Goal: Task Accomplishment & Management: Use online tool/utility

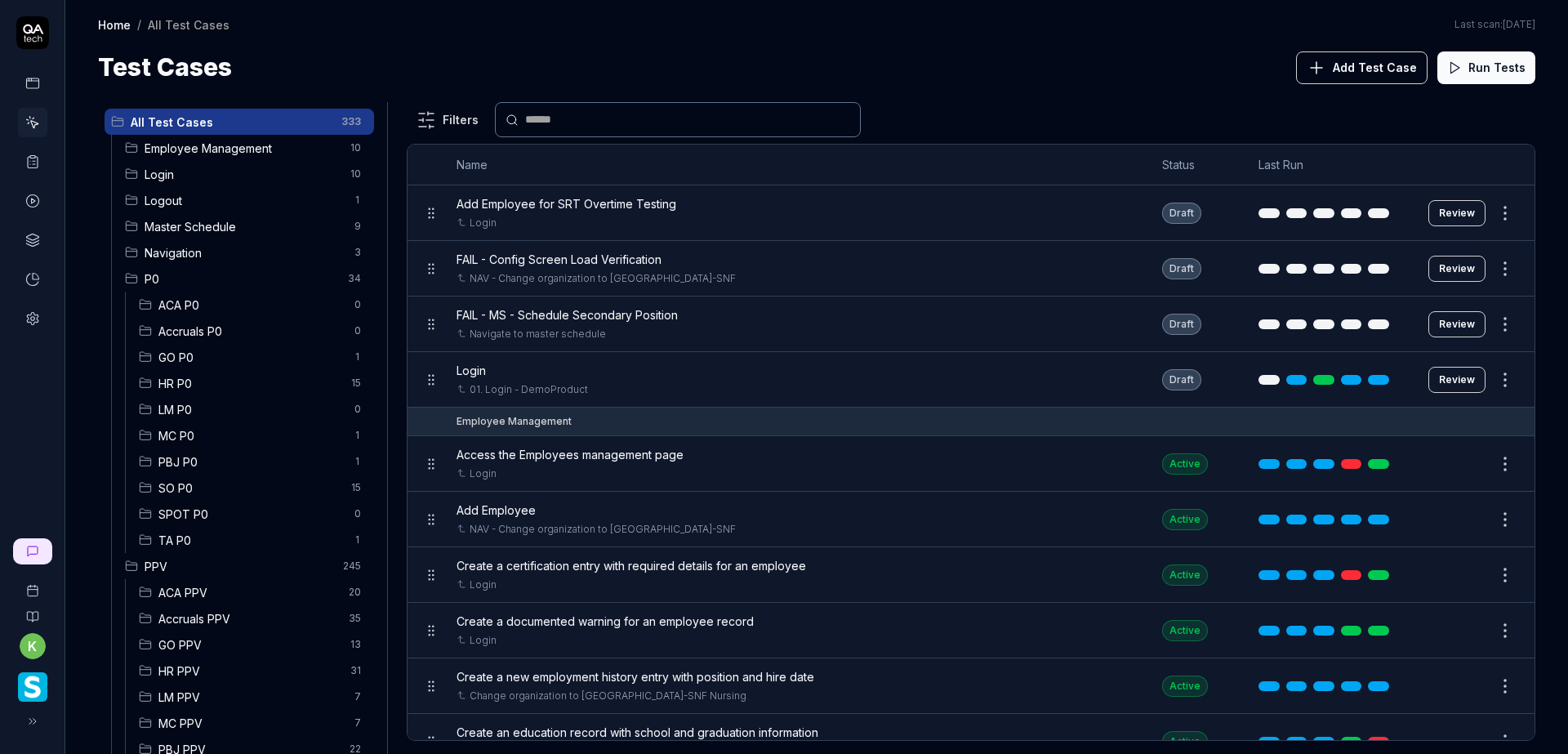
drag, startPoint x: 238, startPoint y: 615, endPoint x: 939, endPoint y: 91, distance: 875.2
click at [949, 93] on div "All Test Cases 333 Employee Management 10 Login 10 Logout 1 Master Schedule 9 N…" at bounding box center [817, 420] width 1503 height 669
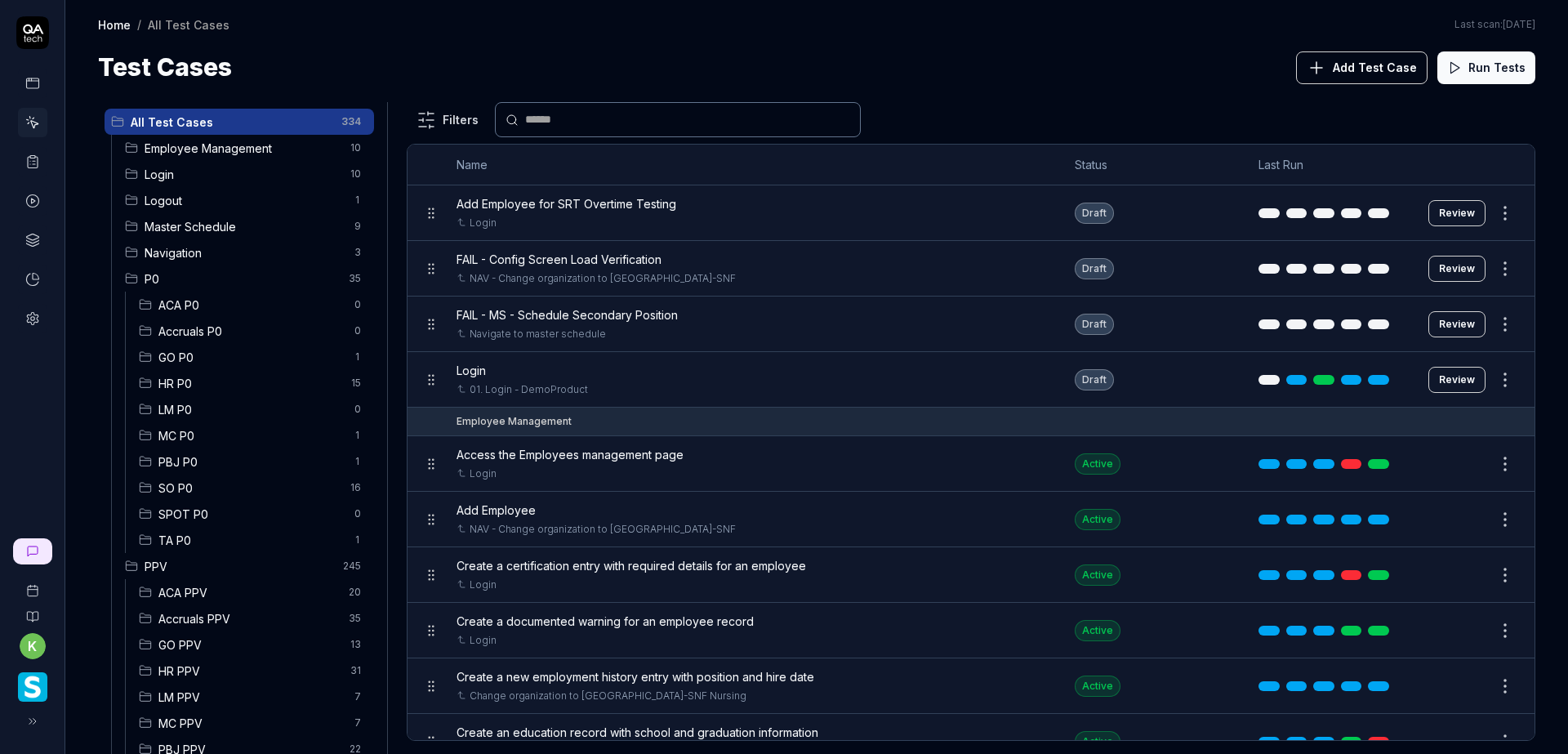
click at [1063, 74] on div "Test Cases Add Test Case Run Tests" at bounding box center [817, 67] width 1438 height 37
click at [272, 378] on span "HR P0" at bounding box center [249, 384] width 183 height 17
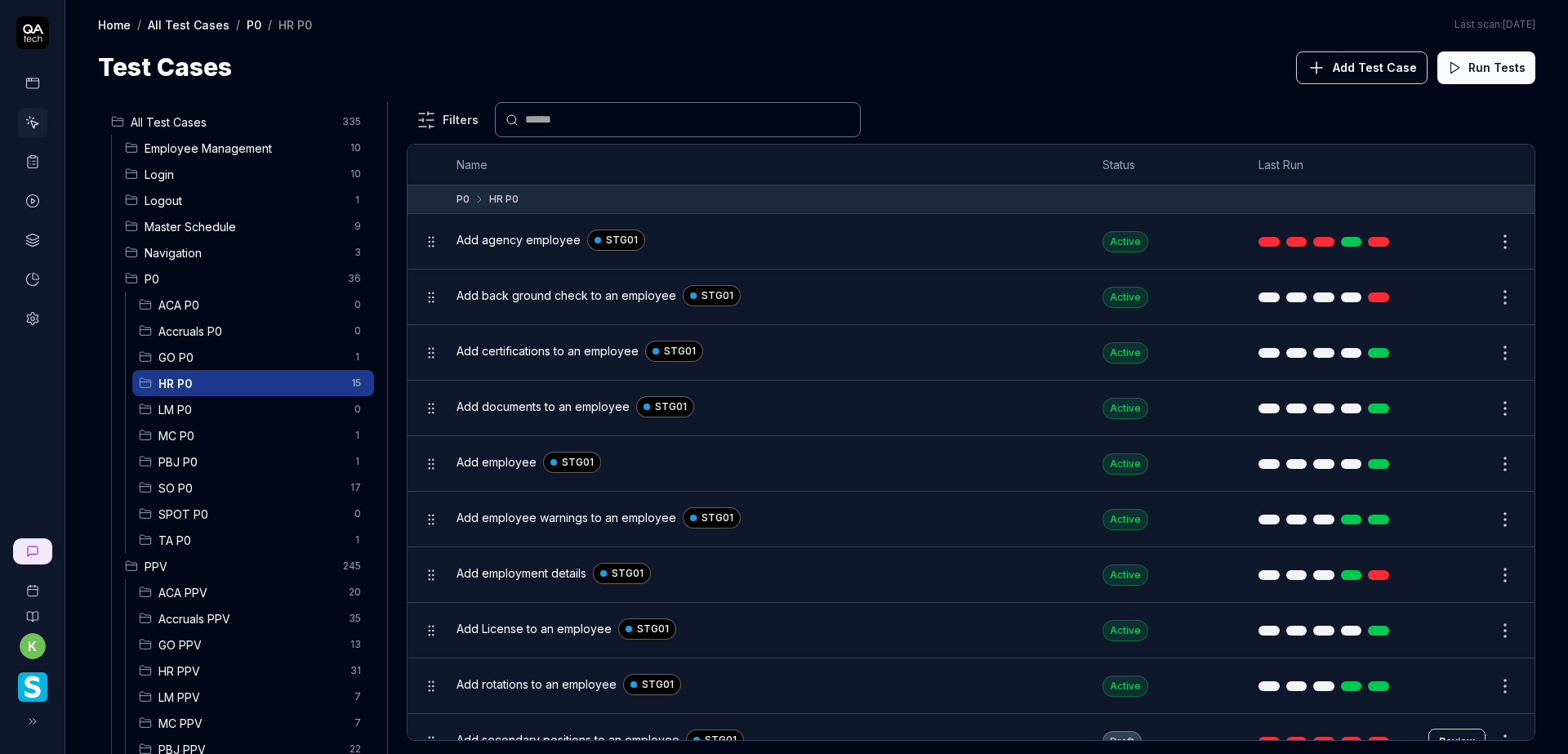
click at [216, 480] on span "SO P0" at bounding box center [249, 488] width 182 height 17
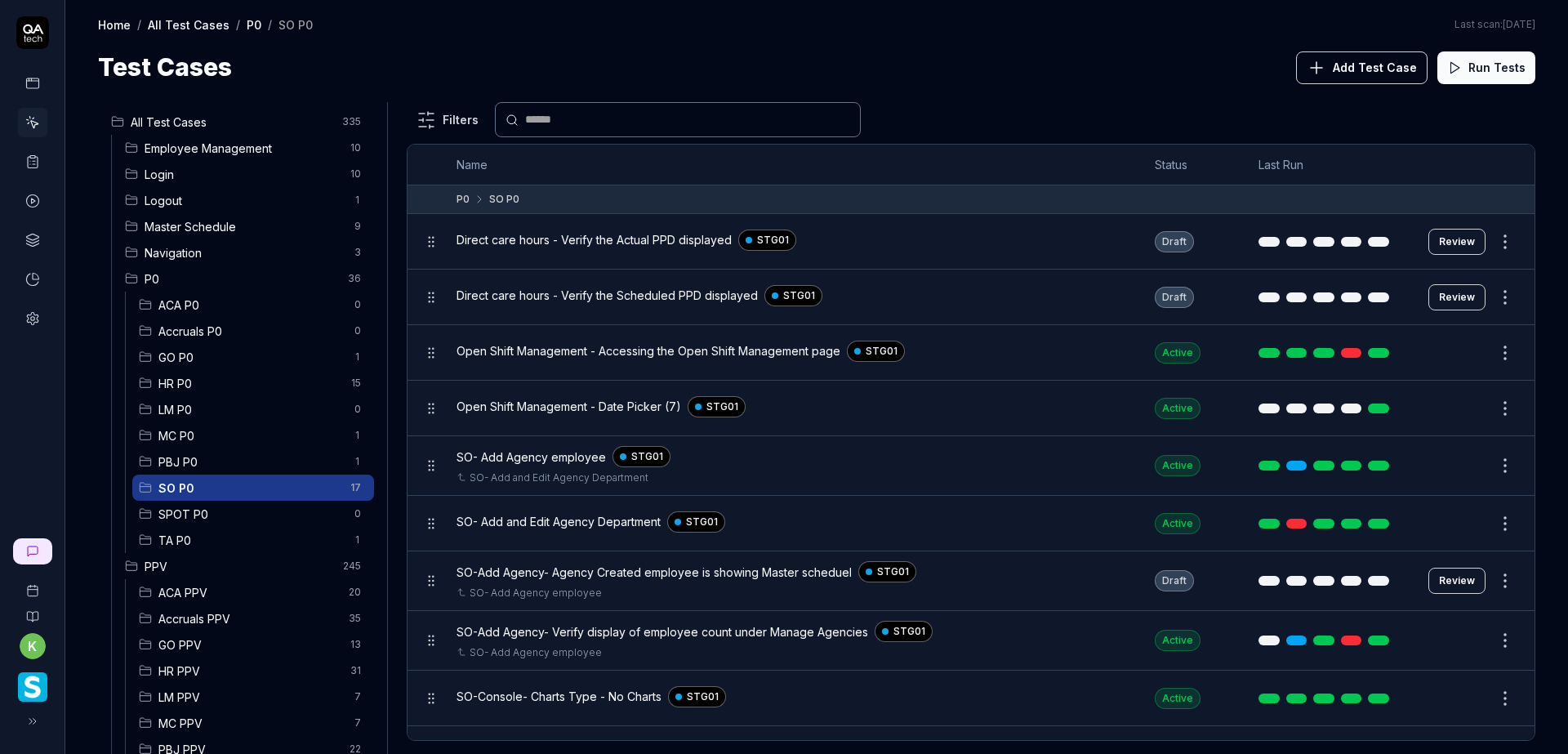
click at [1489, 244] on html "k Home / All Test Cases / P0 / SO P0 Home / All Test Cases / P0 / SO P0 Last sc…" at bounding box center [784, 377] width 1568 height 754
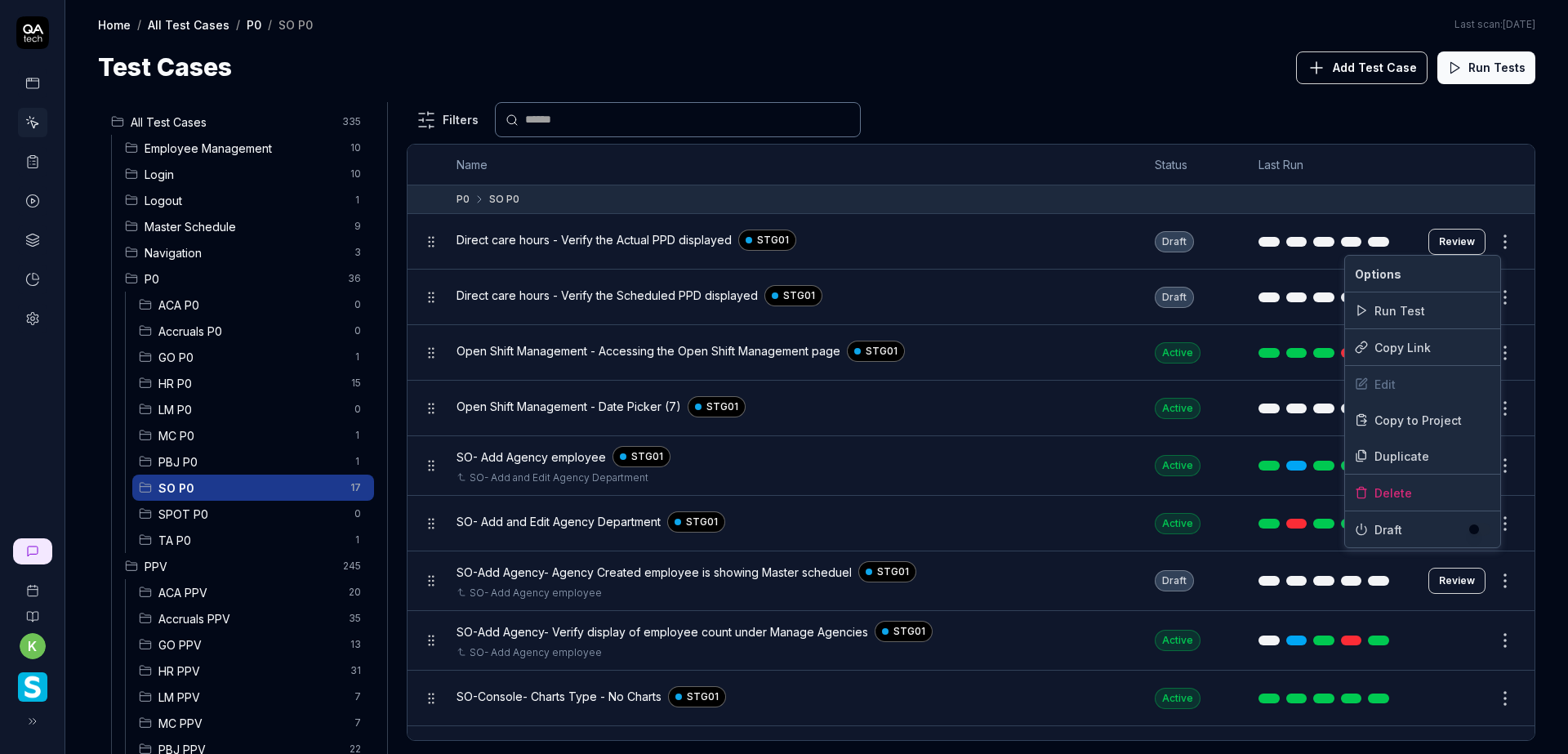
click at [1198, 88] on html "k Home / All Test Cases / P0 / SO P0 Home / All Test Cases / P0 / SO P0 Last sc…" at bounding box center [784, 377] width 1568 height 754
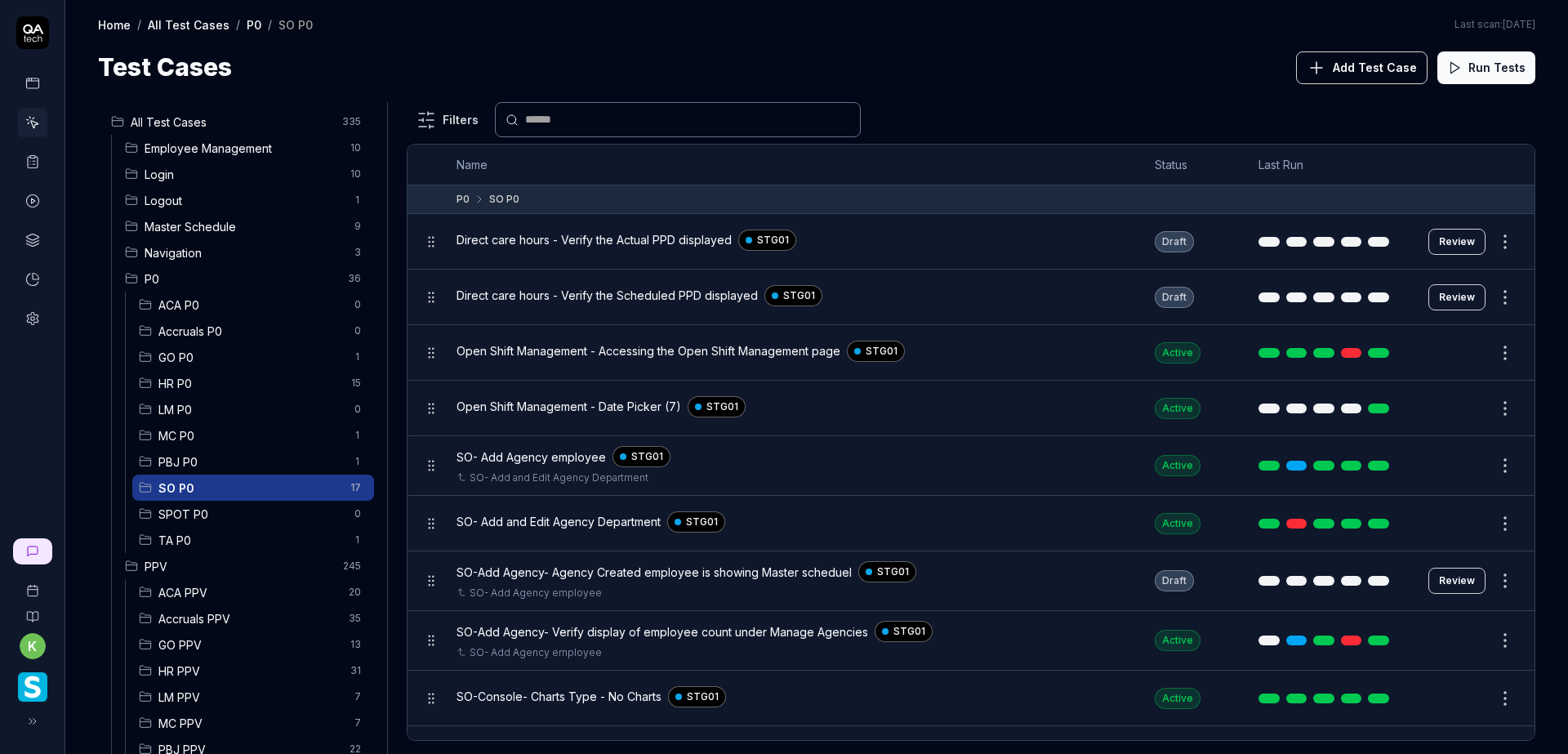
click at [1441, 244] on button "Review" at bounding box center [1457, 242] width 57 height 26
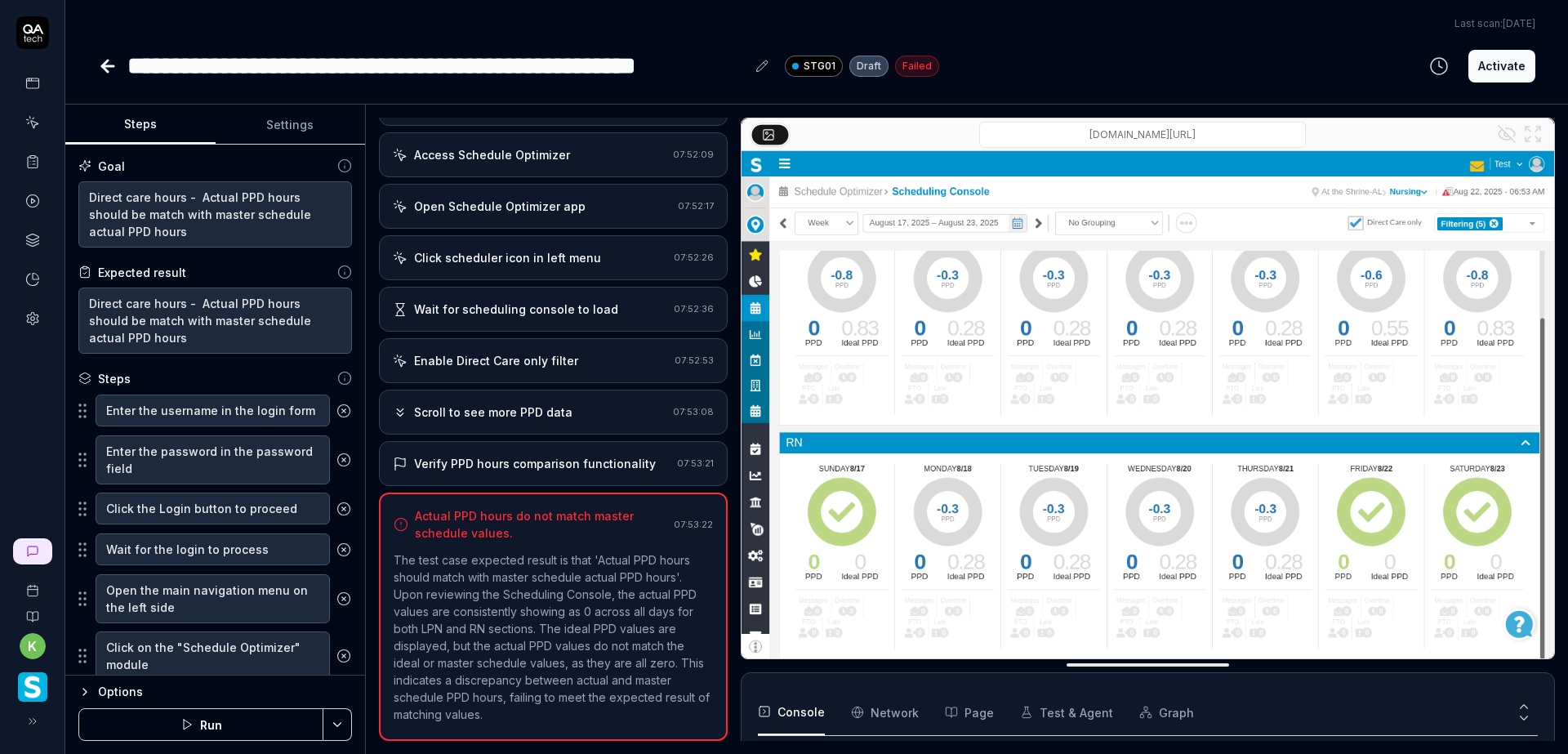
scroll to position [321, 0]
type textarea "*"
click at [1437, 65] on icon "button" at bounding box center [1439, 66] width 20 height 20
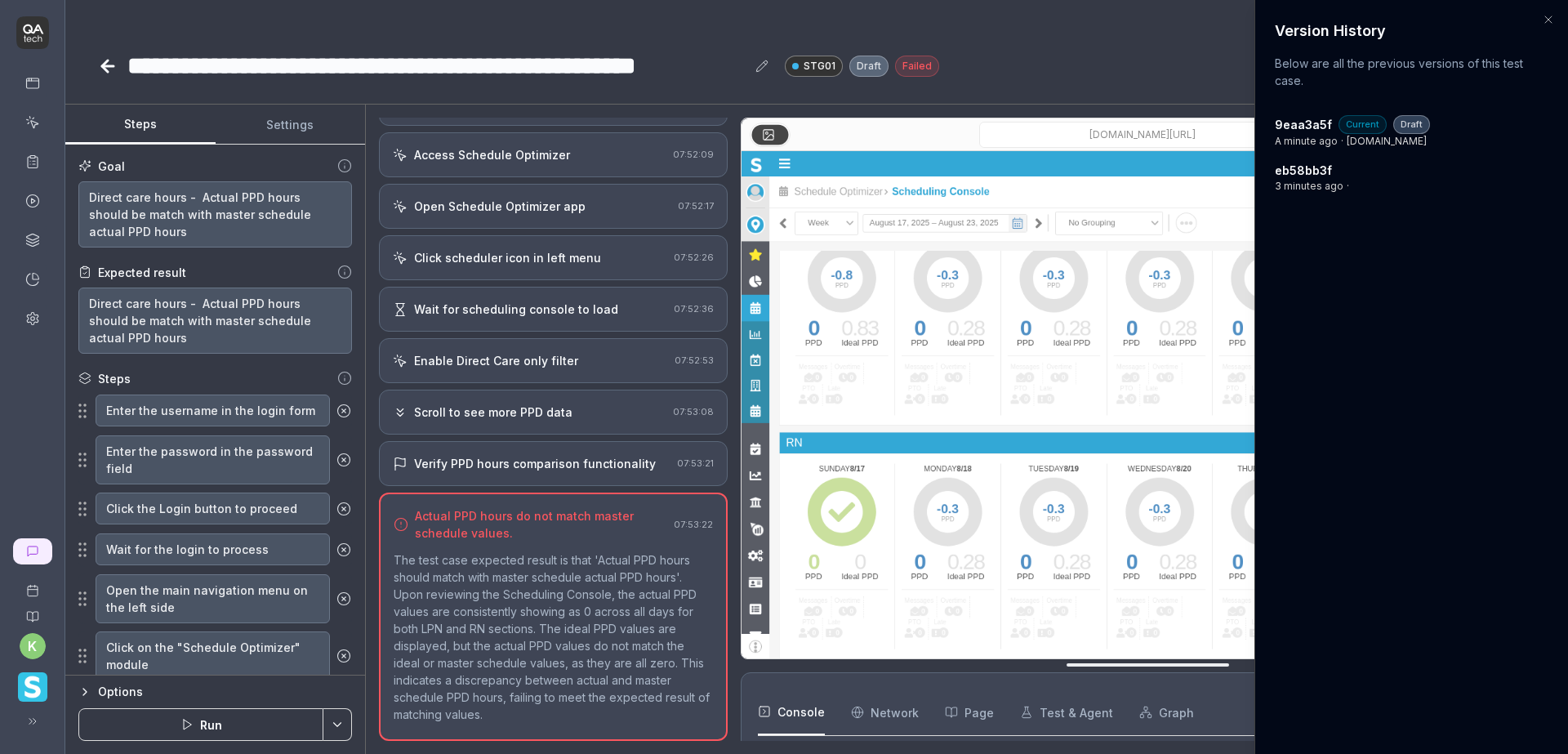
click at [1150, 49] on div at bounding box center [784, 377] width 1568 height 754
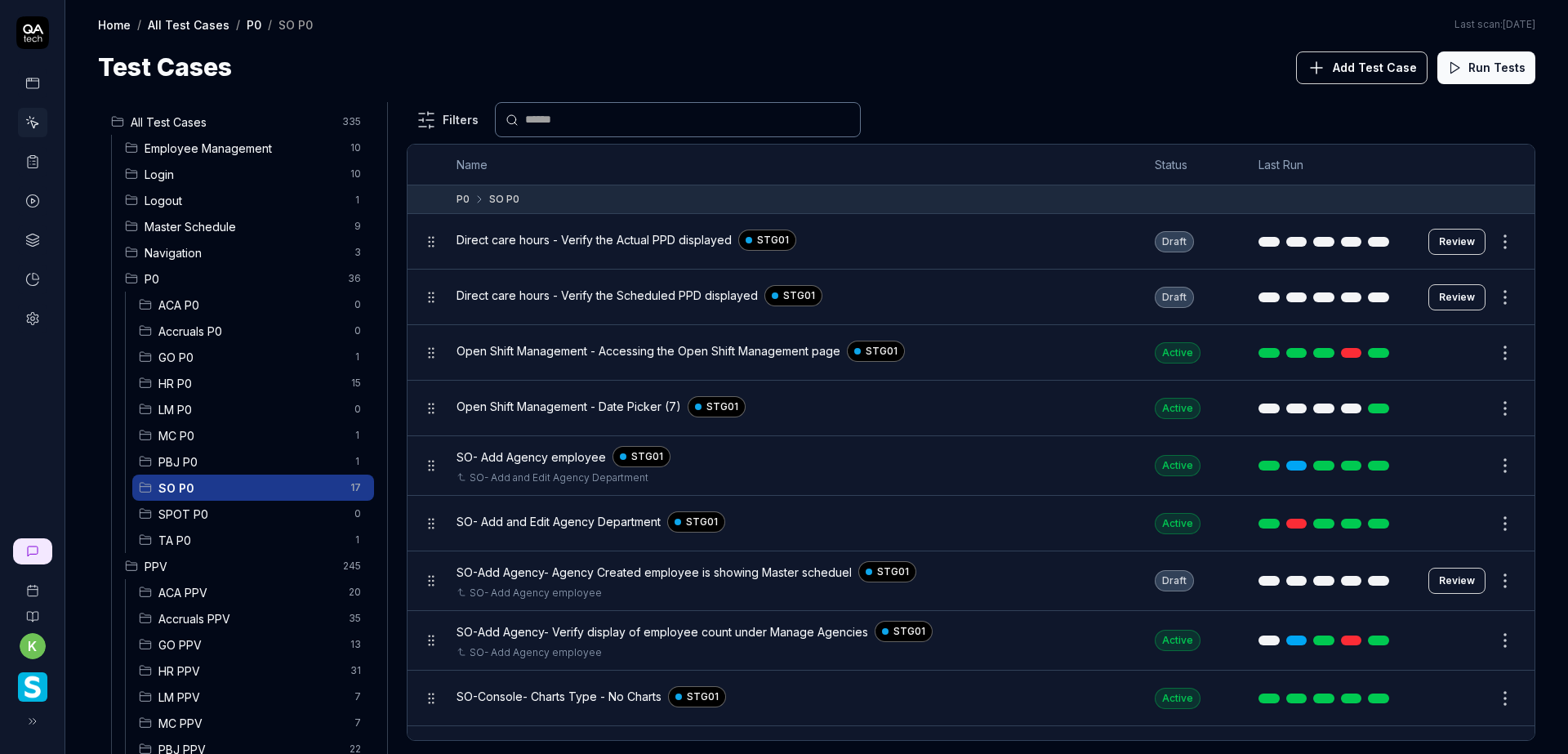
click at [276, 272] on span "P0" at bounding box center [241, 279] width 193 height 17
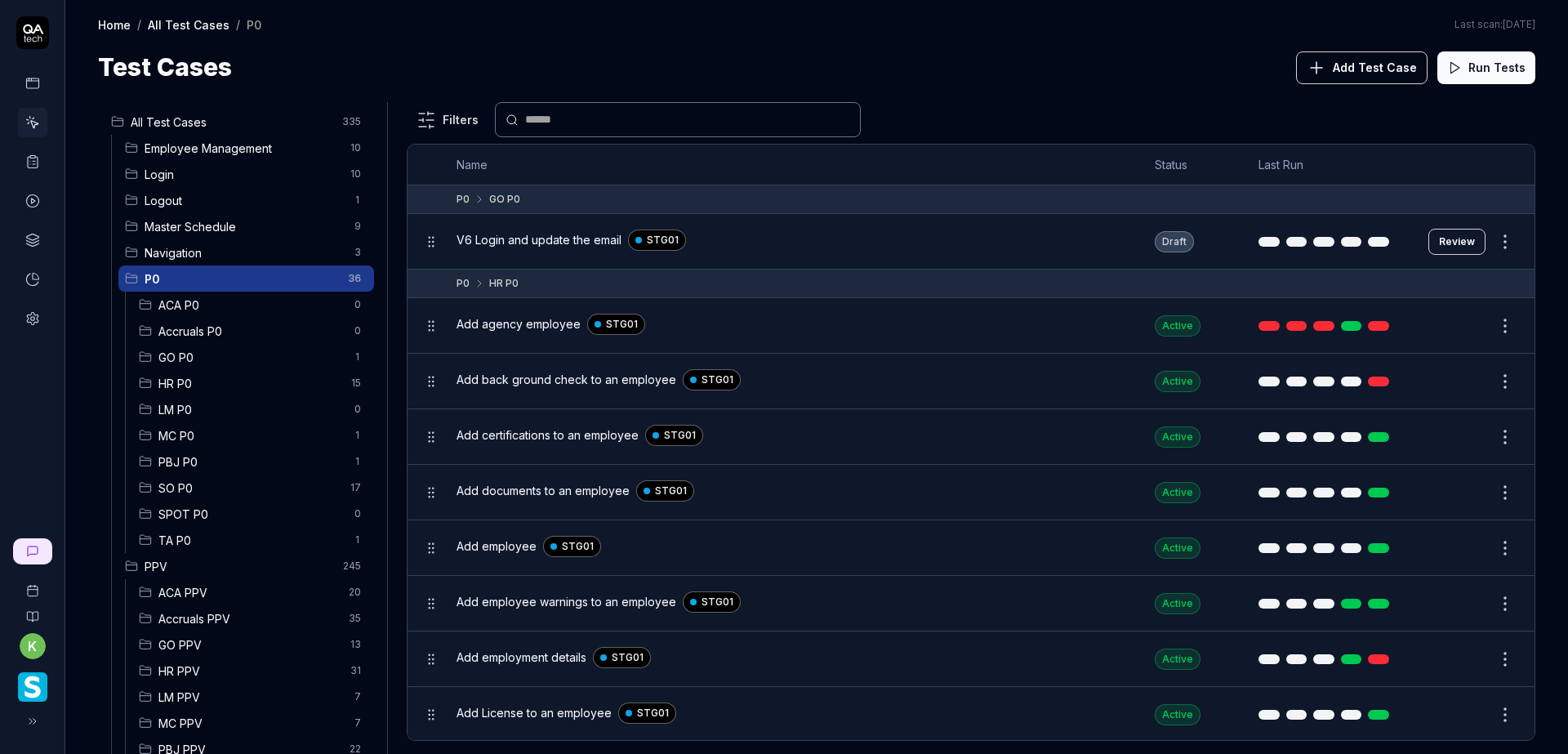
click at [1108, 72] on div "Test Cases Add Test Case Run Tests" at bounding box center [817, 67] width 1438 height 37
click at [499, 34] on div "Home / All Test Cases / P0 Home / All Test Cases / P0 Last scan: Jun 5 2025 Tes…" at bounding box center [817, 43] width 1503 height 86
